Goal: Information Seeking & Learning: Check status

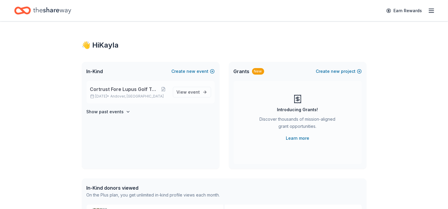
click at [119, 89] on span "Cortrust Fore Lupus Golf Tournament" at bounding box center [124, 88] width 69 height 7
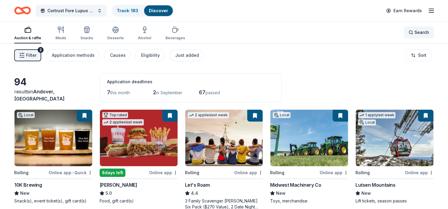
click at [417, 31] on span "Search" at bounding box center [422, 32] width 15 height 7
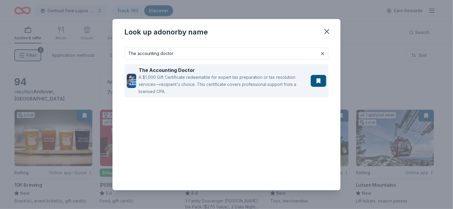
type input "The accounting doctor"
click at [188, 79] on div "A $1,000 Gift Certificate redeemable for expert tax preparation or tax resoluti…" at bounding box center [224, 84] width 170 height 21
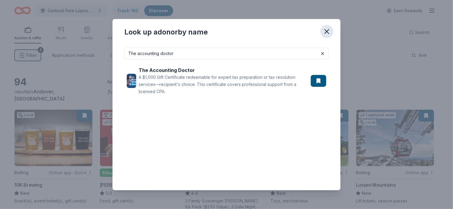
click at [326, 31] on icon "button" at bounding box center [327, 31] width 4 height 4
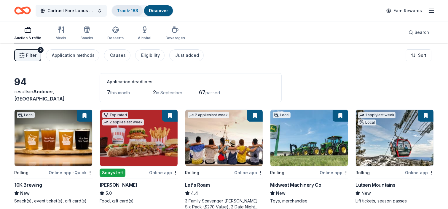
click at [125, 11] on link "Track · 183" at bounding box center [127, 10] width 21 height 5
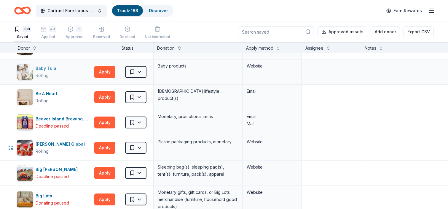
scroll to position [89, 0]
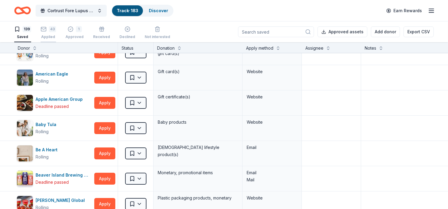
click at [50, 29] on div "43" at bounding box center [52, 29] width 7 height 6
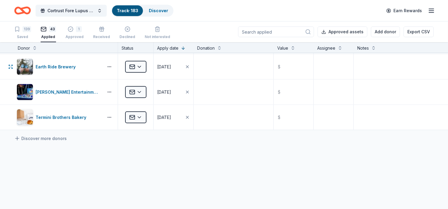
scroll to position [1009, 0]
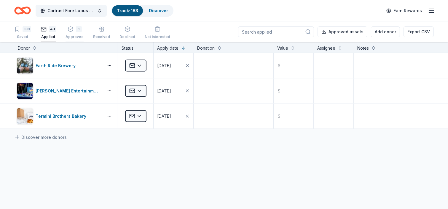
click at [73, 28] on div "1" at bounding box center [75, 29] width 18 height 6
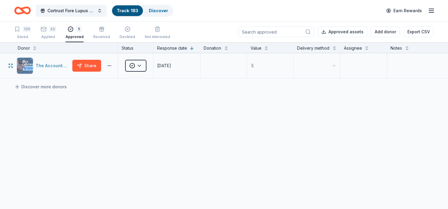
click at [42, 65] on div "The Accounting Doctor" at bounding box center [53, 65] width 34 height 7
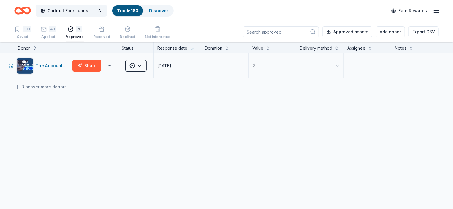
click at [110, 64] on html "Cortrust Fore [MEDICAL_DATA] Golf Tournament Track · 183 Discover Earn Rewards …" at bounding box center [226, 104] width 453 height 209
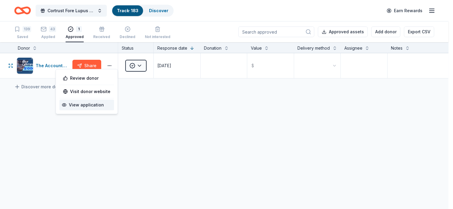
click at [86, 105] on div "View application" at bounding box center [86, 104] width 55 height 11
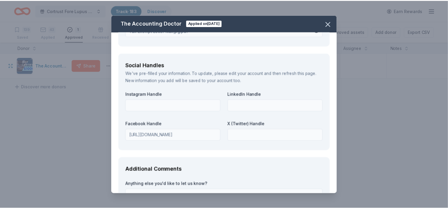
scroll to position [749, 0]
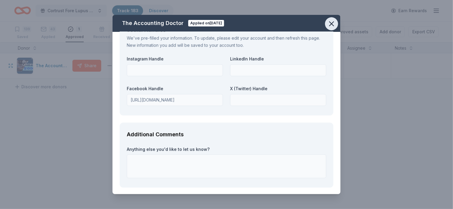
click at [329, 23] on icon "button" at bounding box center [331, 24] width 8 height 8
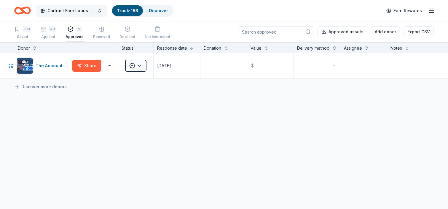
click at [66, 9] on span "Cortrust Fore Lupus Golf Tournament" at bounding box center [70, 10] width 47 height 7
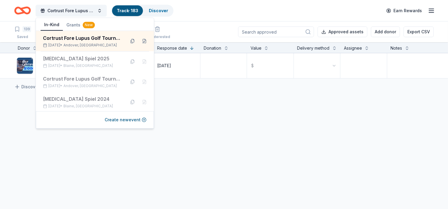
click at [125, 9] on link "Track · 183" at bounding box center [127, 10] width 21 height 5
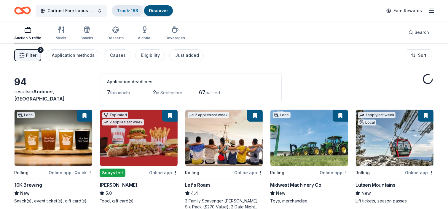
click at [126, 10] on link "Track · 183" at bounding box center [127, 10] width 21 height 5
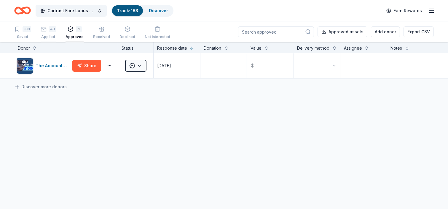
click at [47, 30] on div "43" at bounding box center [48, 29] width 15 height 6
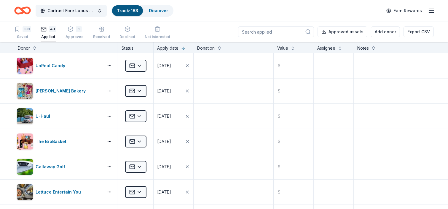
click at [255, 29] on input at bounding box center [276, 31] width 76 height 11
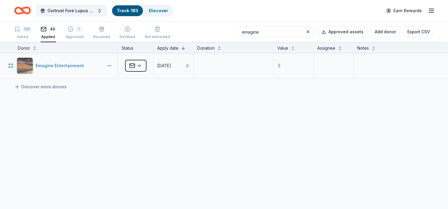
type input "emagine"
click at [49, 66] on div "Emagine Entertainment" at bounding box center [61, 65] width 51 height 7
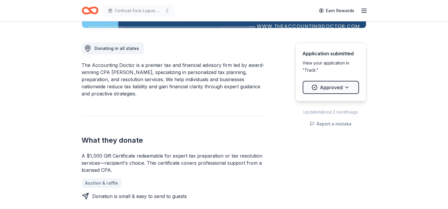
scroll to position [119, 0]
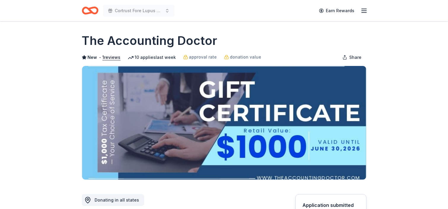
scroll to position [0, 0]
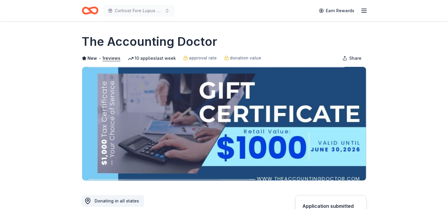
click at [272, 118] on img at bounding box center [224, 123] width 284 height 113
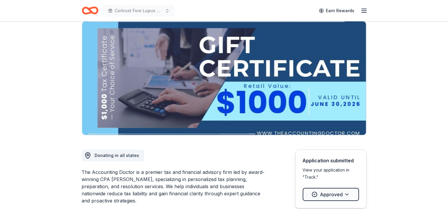
scroll to position [59, 0]
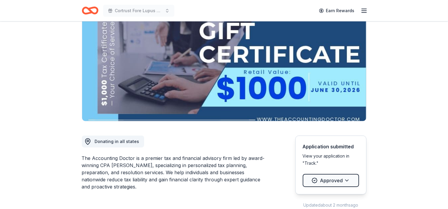
click at [237, 63] on img at bounding box center [224, 63] width 284 height 113
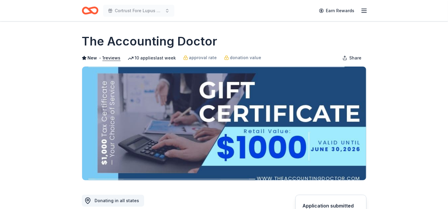
scroll to position [0, 0]
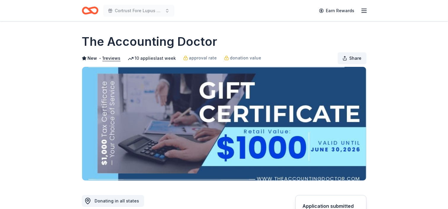
click at [351, 58] on span "Share" at bounding box center [356, 58] width 12 height 7
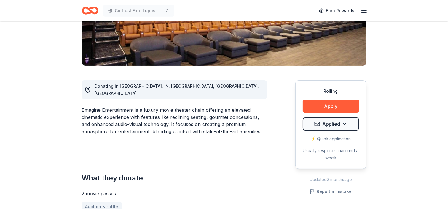
scroll to position [119, 0]
